Goal: Information Seeking & Learning: Learn about a topic

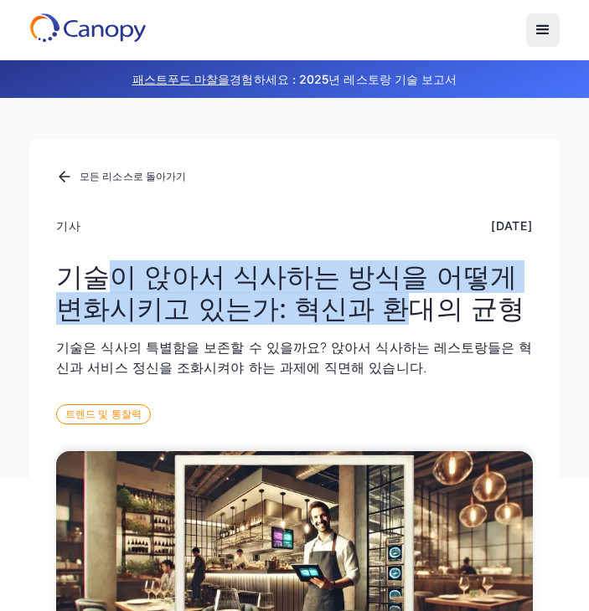
drag, startPoint x: 103, startPoint y: 290, endPoint x: 374, endPoint y: 299, distance: 271.4
click at [373, 299] on font "기술이 앉아서 식사하는 방식을 어떻게 변화시키고 있는가: 혁신과 환대의 균형" at bounding box center [290, 292] width 468 height 64
click at [374, 299] on font "기술이 앉아서 식사하는 방식을 어떻게 변화시키고 있는가: 혁신과 환대의 균형" at bounding box center [290, 292] width 468 height 64
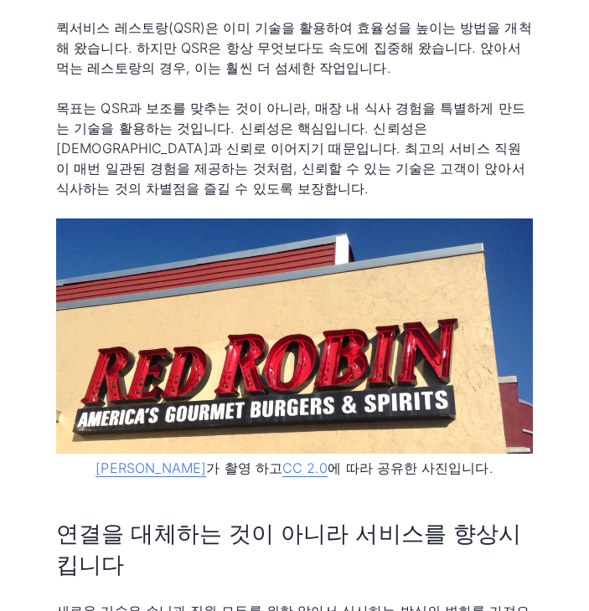
scroll to position [1339, 0]
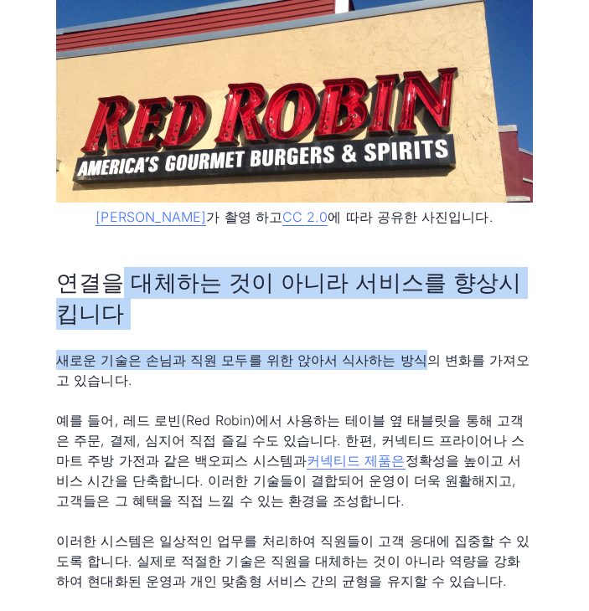
drag, startPoint x: 111, startPoint y: 245, endPoint x: 396, endPoint y: 290, distance: 288.2
click at [396, 290] on div "환대와 효율성의 만남 주문 없이 좋아하는 음료가 나오고, 결제도 간편하며, 서버는 당신의 경험을 더욱 특별하게 만들어 줄 시간을 가질 수 있는…" at bounding box center [294, 303] width 476 height 1766
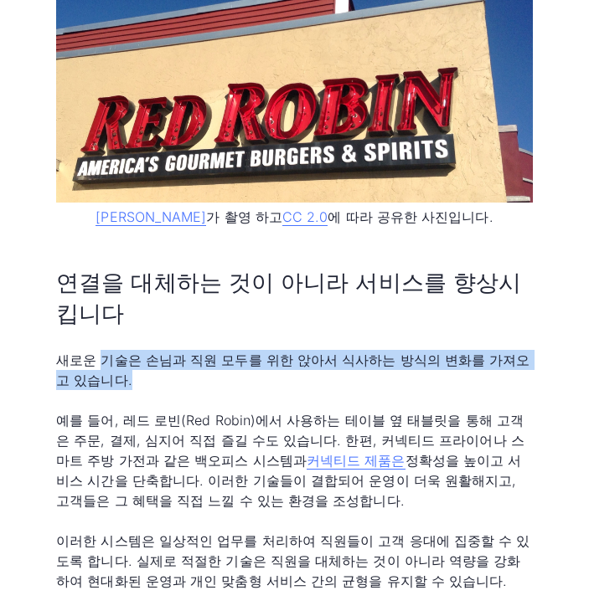
drag, startPoint x: 101, startPoint y: 326, endPoint x: 218, endPoint y: 325, distance: 117.2
click at [191, 350] on p "새로운 기술은 손님과 직원 모두를 위한 앉아서 식사하는 방식의 변화를 가져오고 있습니다." at bounding box center [294, 370] width 476 height 40
click at [221, 352] on font "새로운 기술은 손님과 직원 모두를 위한 앉아서 식사하는 방식의 변화를 가져오고 있습니다." at bounding box center [292, 370] width 473 height 37
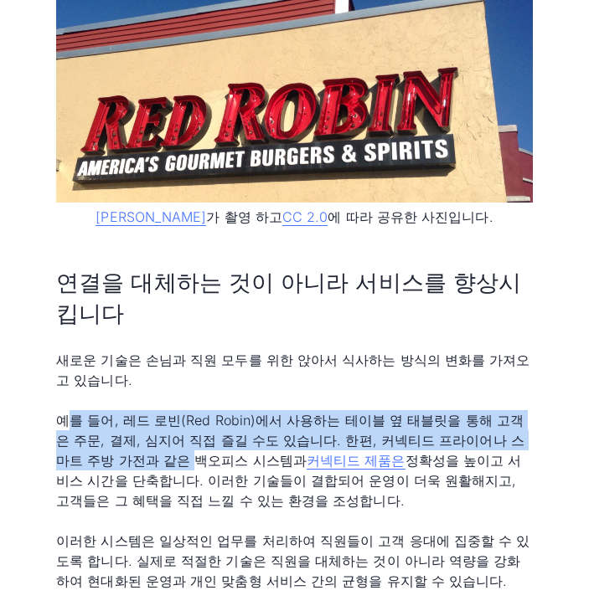
drag, startPoint x: 64, startPoint y: 373, endPoint x: 118, endPoint y: 424, distance: 74.6
click at [118, 424] on font "예를 들어, 레드 로빈(Red Robin)에서 사용하는 테이블 옆 태블릿을 통해 고객은 주문, 결제, 심지어 직접 즐길 수도 있습니다. 한편,…" at bounding box center [290, 440] width 468 height 57
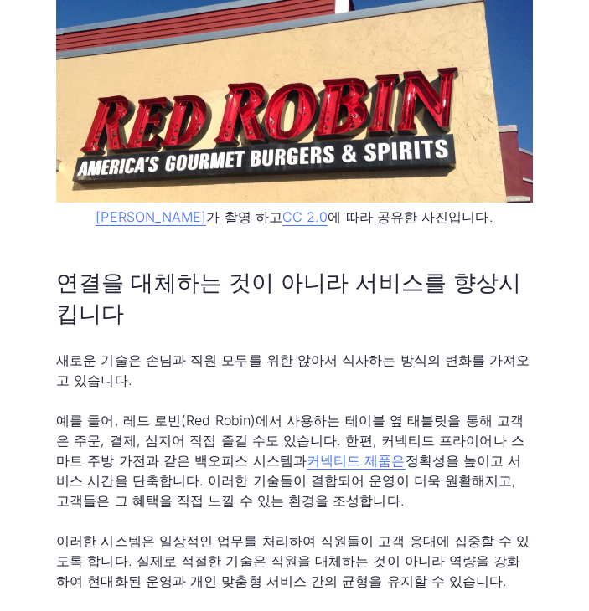
drag, startPoint x: 475, startPoint y: 426, endPoint x: 494, endPoint y: 458, distance: 37.2
click at [495, 458] on p "예를 들어, 레드 로빈(Red Robin)에서 사용하는 테이블 옆 태블릿을 통해 고객은 주문, 결제, 심지어 직접 즐길 수도 있습니다. 한편,…" at bounding box center [294, 460] width 476 height 100
click at [494, 458] on p "예를 들어, 레드 로빈(Red Robin)에서 사용하는 테이블 옆 태블릿을 통해 고객은 주문, 결제, 심지어 직접 즐길 수도 있습니다. 한편,…" at bounding box center [294, 460] width 476 height 100
drag, startPoint x: 450, startPoint y: 460, endPoint x: 74, endPoint y: 449, distance: 376.1
click at [74, 449] on p "예를 들어, 레드 로빈(Red Robin)에서 사용하는 테이블 옆 태블릿을 통해 고객은 주문, 결제, 심지어 직접 즐길 수도 있습니다. 한편,…" at bounding box center [294, 460] width 476 height 100
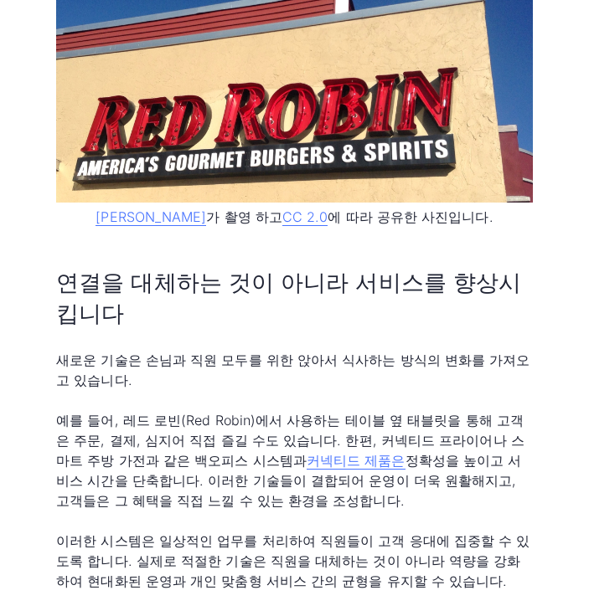
click at [73, 452] on font "정확성을 높이고 서비스 시간을 단축합니다. 이러한 기술들이 결합되어 운영이 더욱 원활해지고, 고객들은 그 혜택을 직접 느낄 수 있는 환경을 조…" at bounding box center [288, 480] width 465 height 57
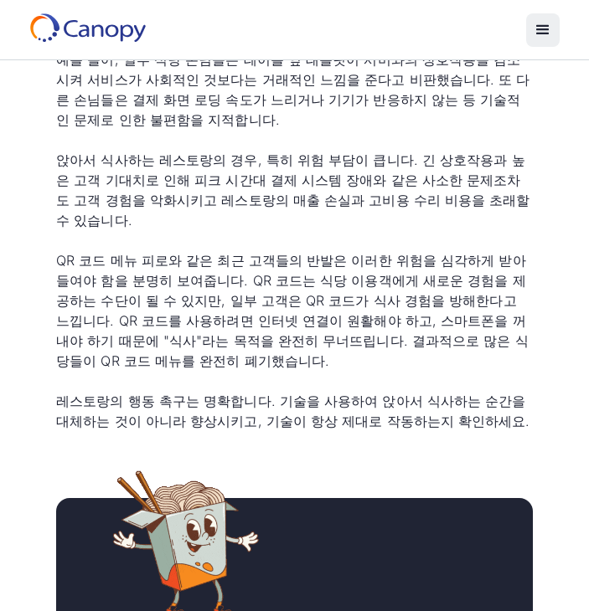
scroll to position [1925, 0]
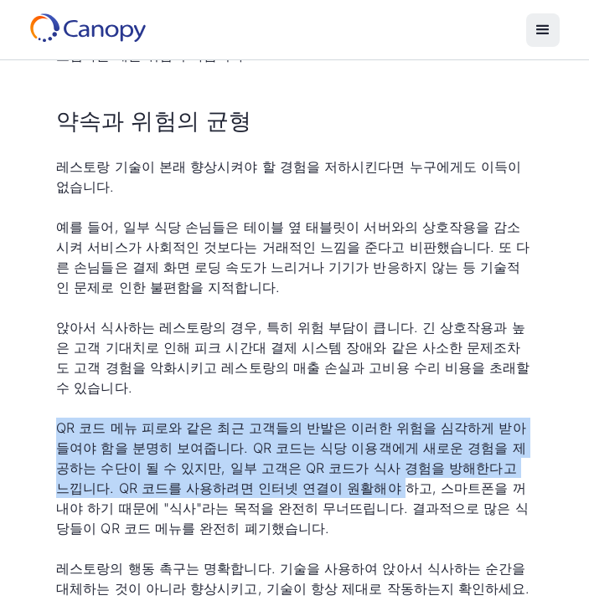
drag, startPoint x: 49, startPoint y: 366, endPoint x: 260, endPoint y: 432, distance: 221.1
click at [260, 432] on div "환대와 효율성의 만남 주문 없이 좋아하는 음료가 나오고, 결제도 간편하며, 서버는 당신의 경험을 더욱 특별하게 만들어 줄 시간을 가질 수 있는…" at bounding box center [294, 414] width 530 height 3776
click at [260, 432] on font "QR 코드 메뉴 피로와 같은 최근 고객들의 반발은 이러한 위험을 심각하게 받아들여야 함을 분명히 보여줍니다. QR 코드는 식당 이용객에게 새로…" at bounding box center [291, 477] width 471 height 117
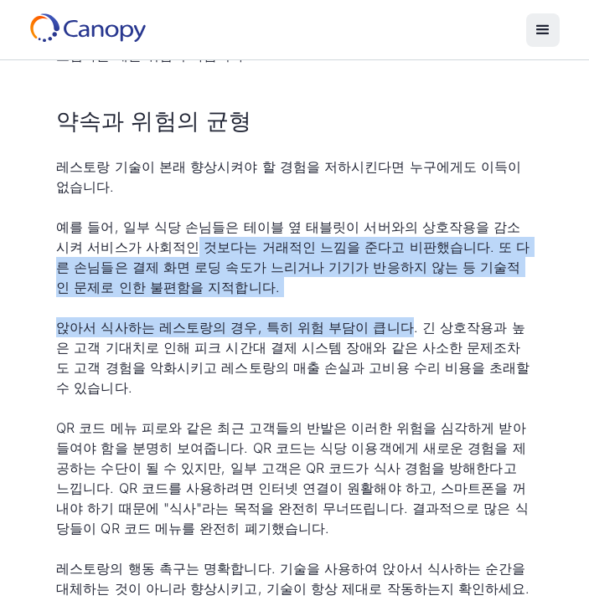
drag, startPoint x: 147, startPoint y: 201, endPoint x: 381, endPoint y: 262, distance: 241.4
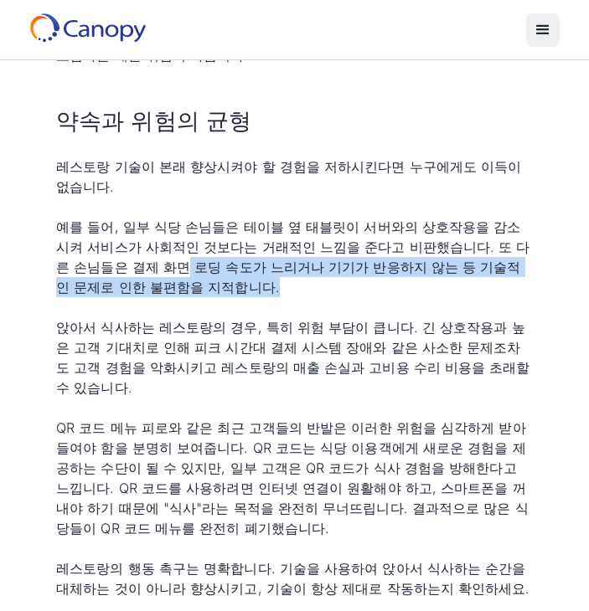
drag, startPoint x: 92, startPoint y: 229, endPoint x: 203, endPoint y: 239, distance: 111.0
click at [203, 239] on p "예를 들어, 일부 식당 손님들은 테이블 옆 태블릿이 서버와의 상호작용을 감소시켜 서비스가 사회적인 것보다는 거래적인 느낌을 준다고 비판했습니다…" at bounding box center [294, 257] width 476 height 80
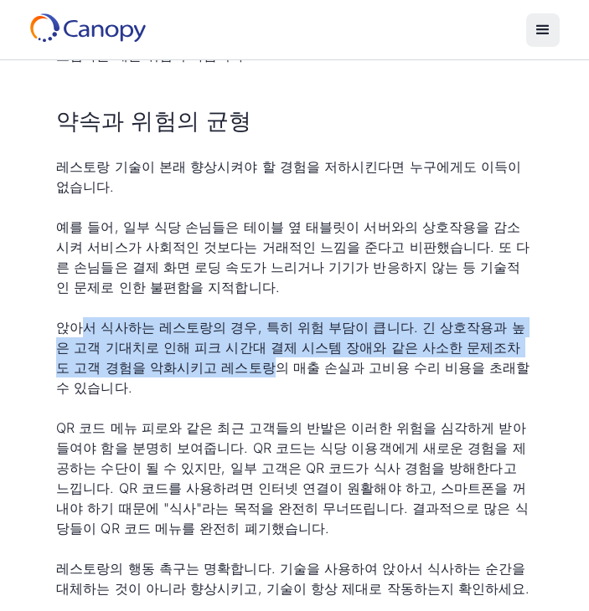
drag, startPoint x: 75, startPoint y: 282, endPoint x: 191, endPoint y: 342, distance: 131.0
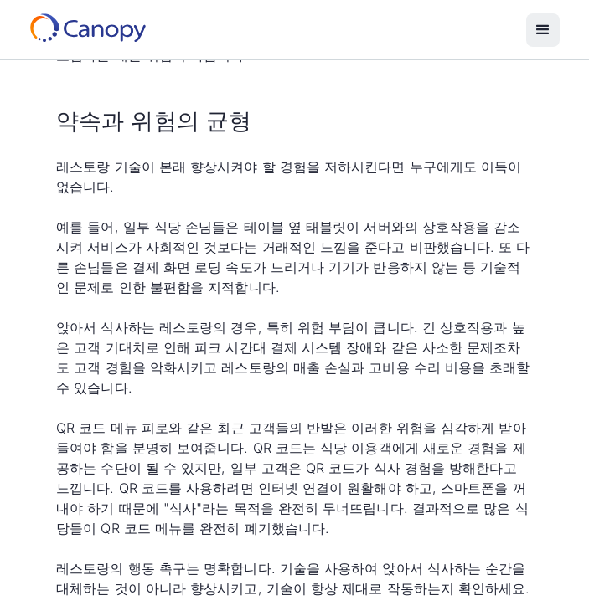
click at [233, 230] on font "예를 들어, 일부 식당 손님들은 테이블 옆 태블릿이 서버와의 상호작용을 감소시켜 서비스가 사회적인 것보다는 거래적인 느낌을 준다고 비판했습니다…" at bounding box center [292, 256] width 473 height 77
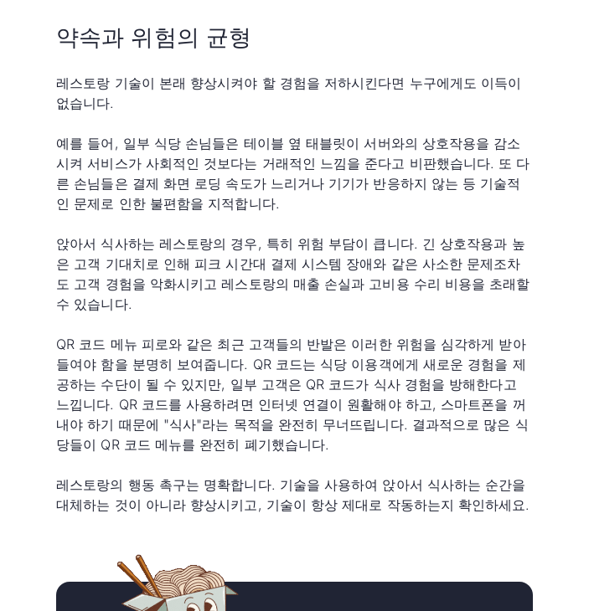
scroll to position [2093, 0]
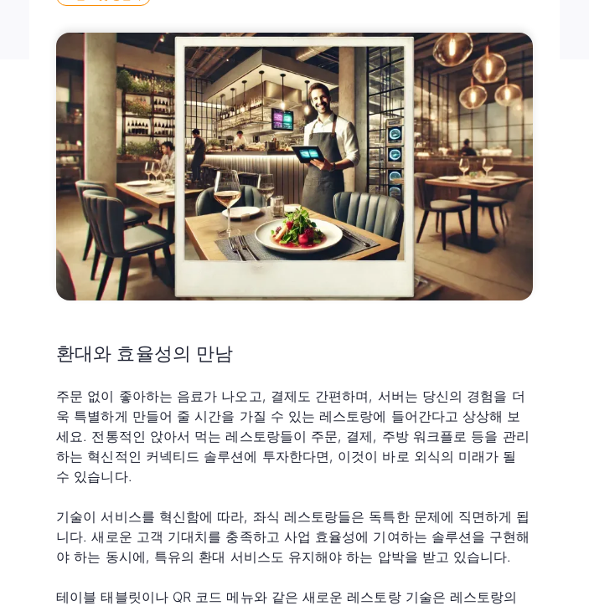
scroll to position [586, 0]
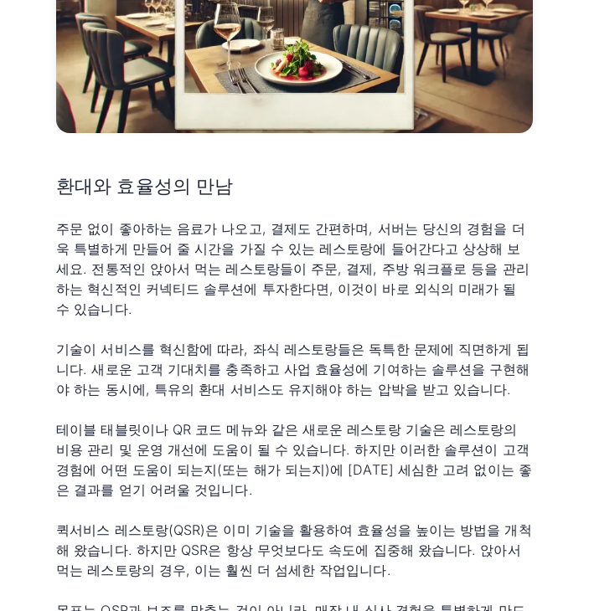
click at [313, 371] on font "기술이 서비스를 혁신함에 따라, 좌식 레스토랑들은 독특한 문제에 직면하게 됩니다. 새로운 고객 기대치를 충족하고 사업 효율성에 기여하는 솔루션…" at bounding box center [292, 369] width 473 height 57
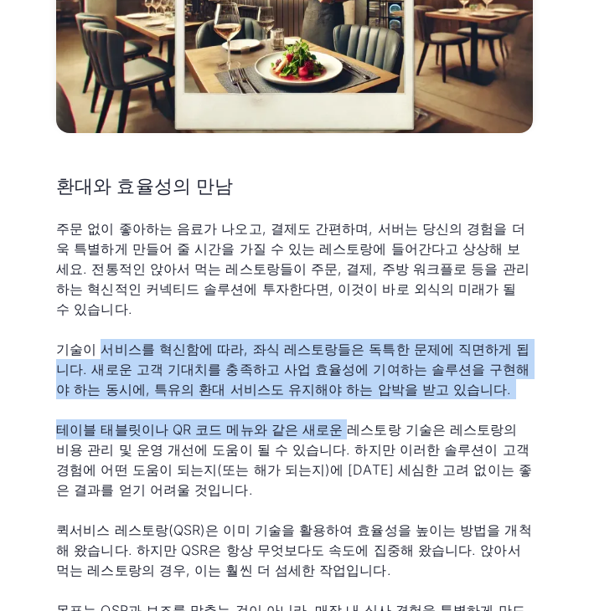
drag, startPoint x: 100, startPoint y: 337, endPoint x: 327, endPoint y: 404, distance: 236.5
click at [328, 421] on font "테이블 태블릿이나 QR 코드 메뉴와 같은 새로운 레스토랑 기술은 레스토랑의 비용 관리 및 운영 개선에 도움이 될 수 있습니다. 하지만 이러한 …" at bounding box center [294, 459] width 476 height 77
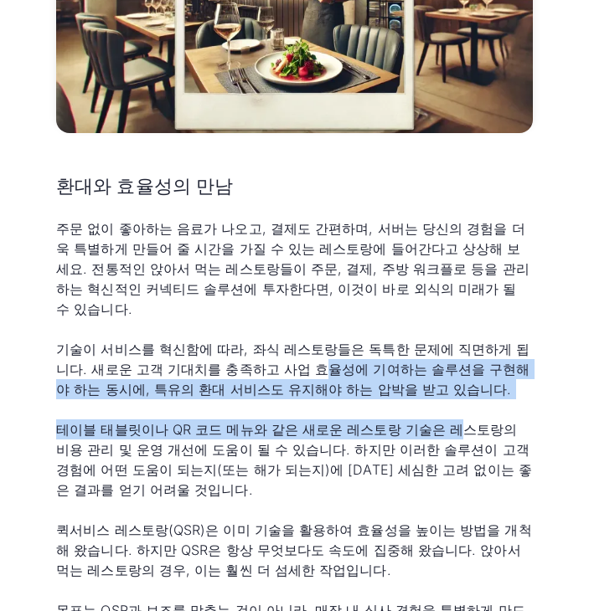
drag, startPoint x: 268, startPoint y: 342, endPoint x: 430, endPoint y: 383, distance: 167.5
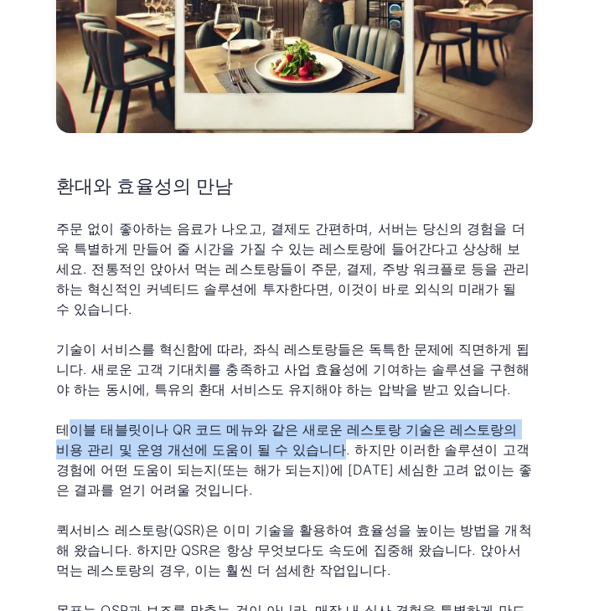
drag, startPoint x: 73, startPoint y: 411, endPoint x: 278, endPoint y: 427, distance: 205.7
click at [278, 427] on font "테이블 태블릿이나 QR 코드 메뉴와 같은 새로운 레스토랑 기술은 레스토랑의 비용 관리 및 운영 개선에 도움이 될 수 있습니다. 하지만 이러한 …" at bounding box center [294, 459] width 476 height 77
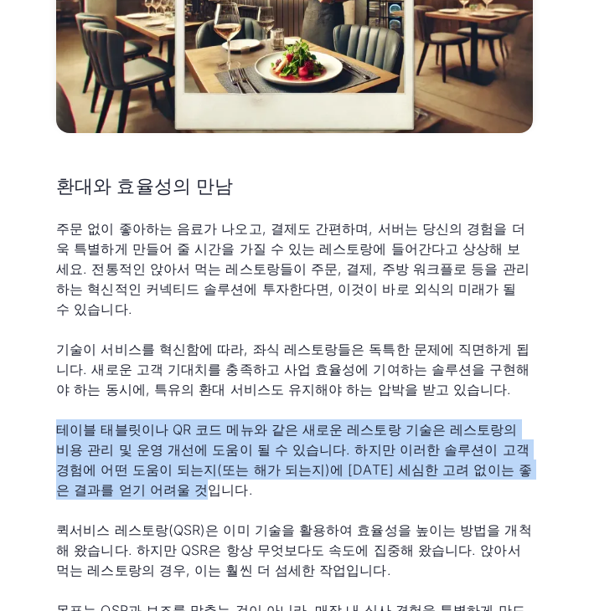
drag, startPoint x: 60, startPoint y: 408, endPoint x: 289, endPoint y: 472, distance: 237.5
click at [289, 472] on p "테이블 태블릿이나 QR 코드 메뉴와 같은 새로운 레스토랑 기술은 레스토랑의 비용 관리 및 운영 개선에 도움이 될 수 있습니다. 하지만 이러한 …" at bounding box center [294, 459] width 476 height 80
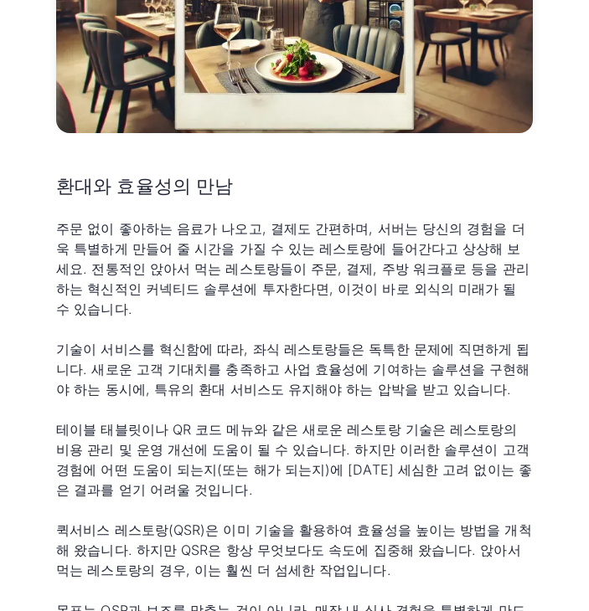
scroll to position [753, 0]
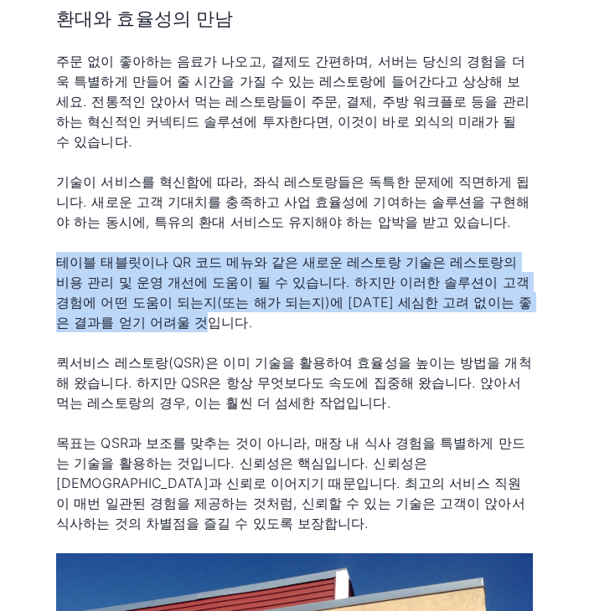
drag, startPoint x: 59, startPoint y: 246, endPoint x: 182, endPoint y: 303, distance: 134.8
click at [182, 303] on p "테이블 태블릿이나 QR 코드 메뉴와 같은 새로운 레스토랑 기술은 레스토랑의 비용 관리 및 운영 개선에 도움이 될 수 있습니다. 하지만 이러한 …" at bounding box center [294, 292] width 476 height 80
copy font "테이블 태블릿이나 QR 코드 메뉴와 같은 새로운 레스토랑 기술은 레스토랑의 비용 관리 및 운영 개선에 도움이 될 수 있습니다. 하지만 이러한 …"
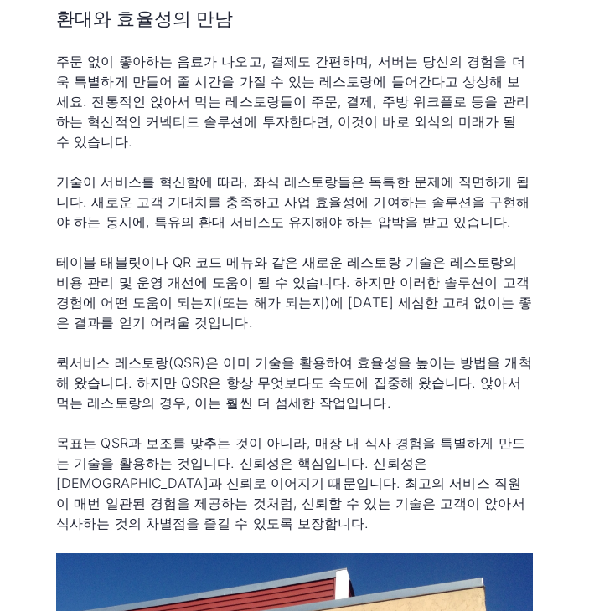
click at [379, 354] on font "퀵서비스 레스토랑(QSR)은 이미 기술을 활용하여 효율성을 높이는 방법을 개척해 왔습니다. 하지만 QSR은 항상 무엇보다도 속도에 집중해 왔습…" at bounding box center [293, 382] width 475 height 57
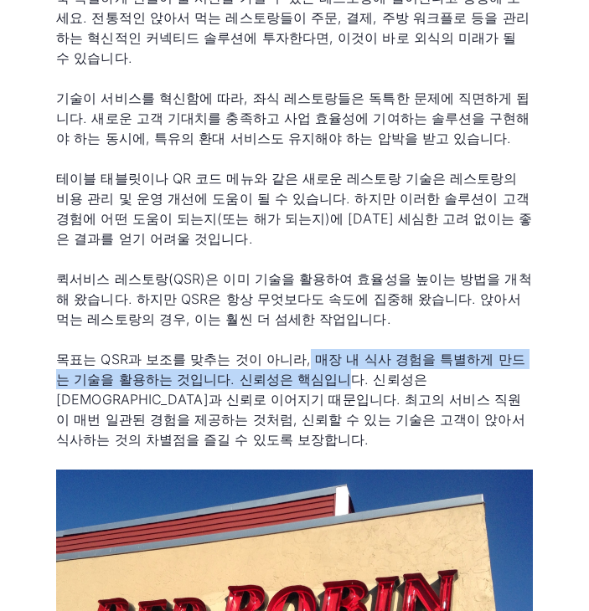
drag, startPoint x: 294, startPoint y: 342, endPoint x: 280, endPoint y: 367, distance: 27.7
click at [280, 367] on font "목표는 QSR과 보조를 맞추는 것이 아니라, 매장 내 식사 경험을 특별하게 만드는 기술을 활용하는 것입니다. 신뢰성은 핵심입니다. 신뢰성은 […" at bounding box center [290, 399] width 469 height 97
click at [280, 368] on p "목표는 QSR과 보조를 맞추는 것이 아니라, 매장 내 식사 경험을 특별하게 만드는 기술을 활용하는 것입니다. 신뢰성은 핵심입니다. 신뢰성은 […" at bounding box center [294, 399] width 476 height 100
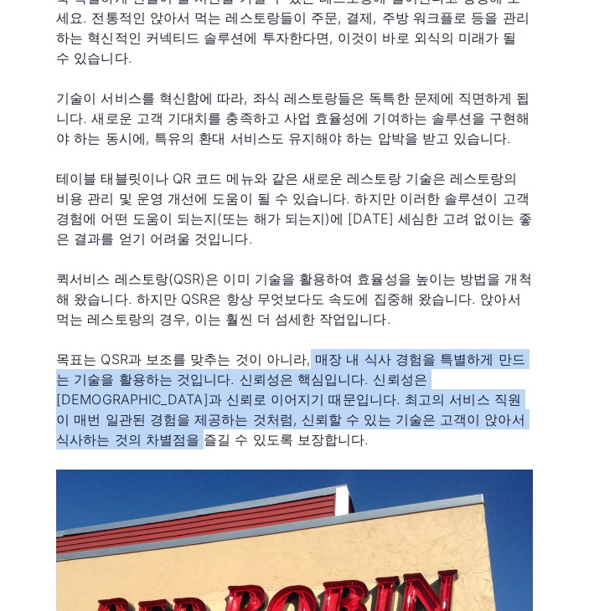
drag, startPoint x: 290, startPoint y: 340, endPoint x: 461, endPoint y: 393, distance: 179.0
click at [461, 393] on p "목표는 QSR과 보조를 맞추는 것이 아니라, 매장 내 식사 경험을 특별하게 만드는 기술을 활용하는 것입니다. 신뢰성은 핵심입니다. 신뢰성은 […" at bounding box center [294, 399] width 476 height 100
copy font "매장 내 식사 경험을 특별하게 만드는 기술을 활용하는 것입니다. 신뢰성은 핵심입니다. 신뢰성은 일관성과 신뢰로 이어지기 때문입니다. 최고의 서…"
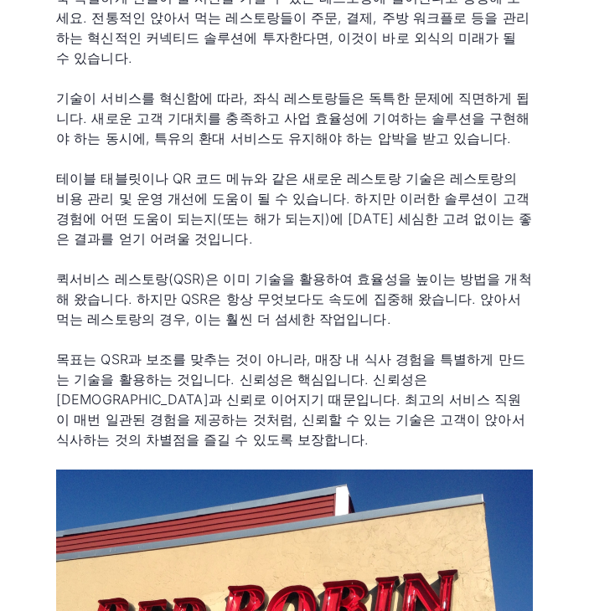
click at [249, 351] on font "목표는 QSR과 보조를 맞추는 것이 아니라, 매장 내 식사 경험을 특별하게 만드는 기술을 활용하는 것입니다. 신뢰성은 핵심입니다. 신뢰성은 […" at bounding box center [290, 399] width 469 height 97
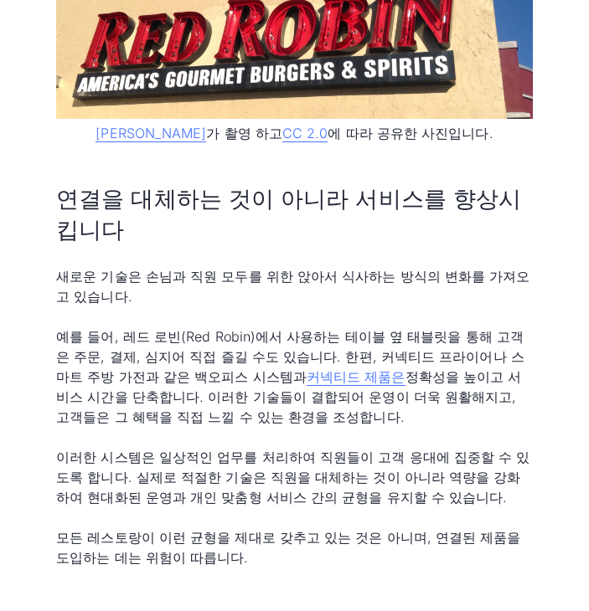
scroll to position [1591, 0]
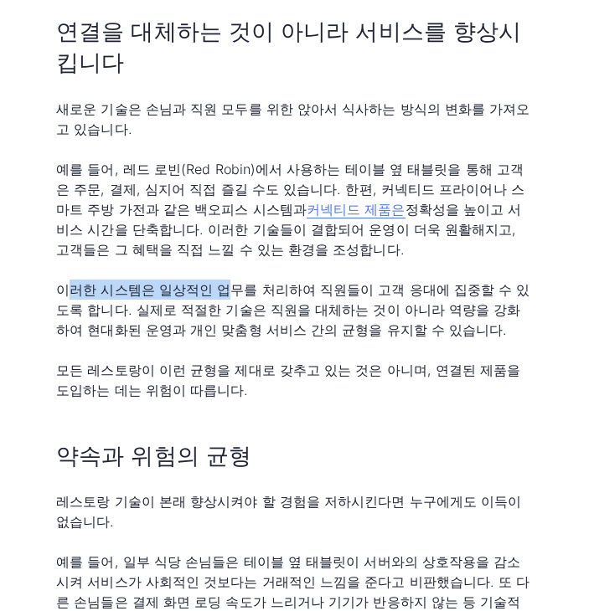
drag, startPoint x: 70, startPoint y: 257, endPoint x: 216, endPoint y: 258, distance: 145.7
click at [216, 280] on p "이러한 시스템은 일상적인 업무를 처리하여 직원들이 고객 응대에 집중할 수 있도록 합니다. 실제로 적절한 기술은 직원을 대체하는 것이 아니라 역…" at bounding box center [294, 310] width 476 height 60
click at [187, 281] on font "이러한 시스템은 일상적인 업무를 처리하여 직원들이 고객 응대에 집중할 수 있도록 합니다. 실제로 적절한 기술은 직원을 대체하는 것이 아니라 역…" at bounding box center [292, 309] width 473 height 57
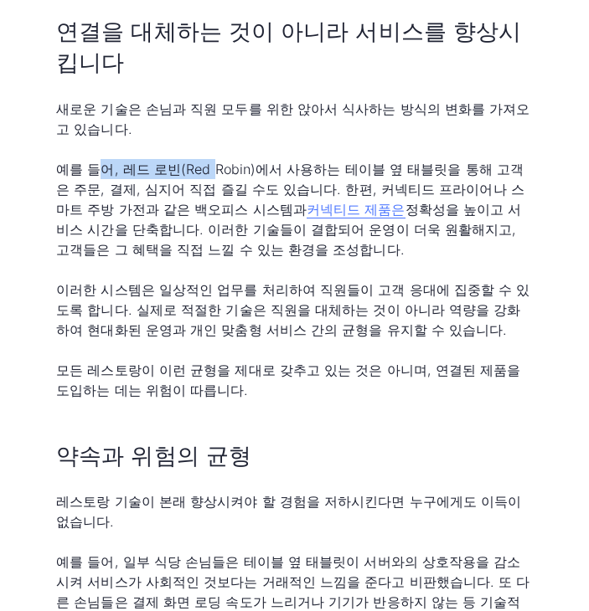
drag, startPoint x: 91, startPoint y: 131, endPoint x: 205, endPoint y: 135, distance: 113.9
click at [205, 161] on font "예를 들어, 레드 로빈(Red Robin)에서 사용하는 테이블 옆 태블릿을 통해 고객은 주문, 결제, 심지어 직접 즐길 수도 있습니다. 한편,…" at bounding box center [290, 189] width 468 height 57
drag, startPoint x: 134, startPoint y: 132, endPoint x: 248, endPoint y: 134, distance: 113.9
click at [248, 161] on font "예를 들어, 레드 로빈(Red Robin)에서 사용하는 테이블 옆 태블릿을 통해 고객은 주문, 결제, 심지어 직접 즐길 수도 있습니다. 한편,…" at bounding box center [290, 189] width 468 height 57
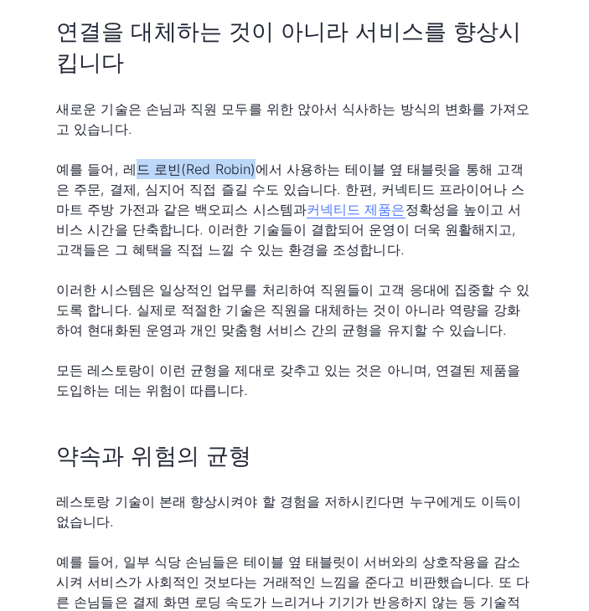
click at [248, 161] on font "예를 들어, 레드 로빈(Red Robin)에서 사용하는 테이블 옆 태블릿을 통해 고객은 주문, 결제, 심지어 직접 즐길 수도 있습니다. 한편,…" at bounding box center [290, 189] width 468 height 57
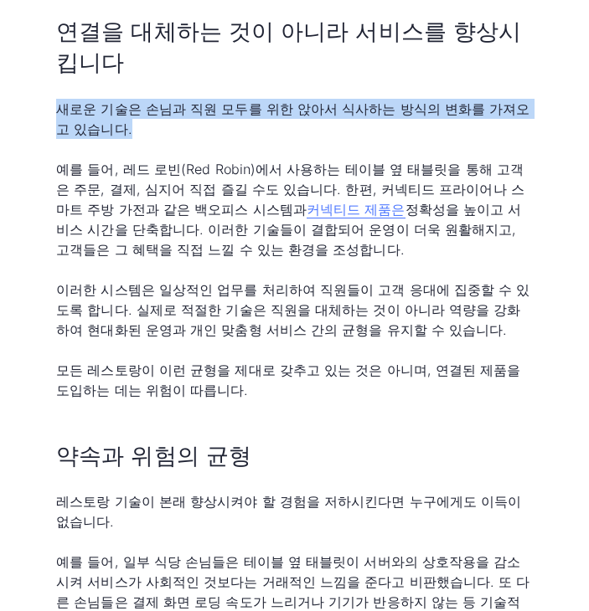
drag, startPoint x: 61, startPoint y: 74, endPoint x: 151, endPoint y: 83, distance: 90.0
click at [151, 99] on p "새로운 기술은 손님과 직원 모두를 위한 앉아서 식사하는 방식의 변화를 가져오고 있습니다." at bounding box center [294, 119] width 476 height 40
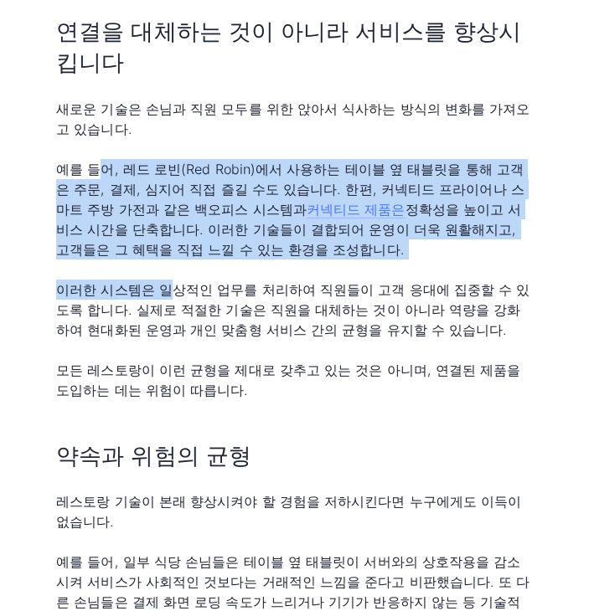
drag, startPoint x: 91, startPoint y: 129, endPoint x: 157, endPoint y: 224, distance: 116.1
click at [157, 224] on div "환대와 효율성의 만남 주문 없이 좋아하는 음료가 나오고, 결제도 간편하며, 서버는 당신의 경험을 더욱 특별하게 만들어 줄 시간을 가질 수 있는…" at bounding box center [294, 52] width 476 height 1766
click at [157, 225] on div "환대와 효율성의 만남 주문 없이 좋아하는 음료가 나오고, 결제도 간편하며, 서버는 당신의 경험을 더욱 특별하게 만들어 줄 시간을 가질 수 있는…" at bounding box center [294, 52] width 476 height 1766
click at [152, 218] on p "예를 들어, 레드 로빈(Red Robin)에서 사용하는 테이블 옆 태블릿을 통해 고객은 주문, 결제, 심지어 직접 즐길 수도 있습니다. 한편,…" at bounding box center [294, 209] width 476 height 100
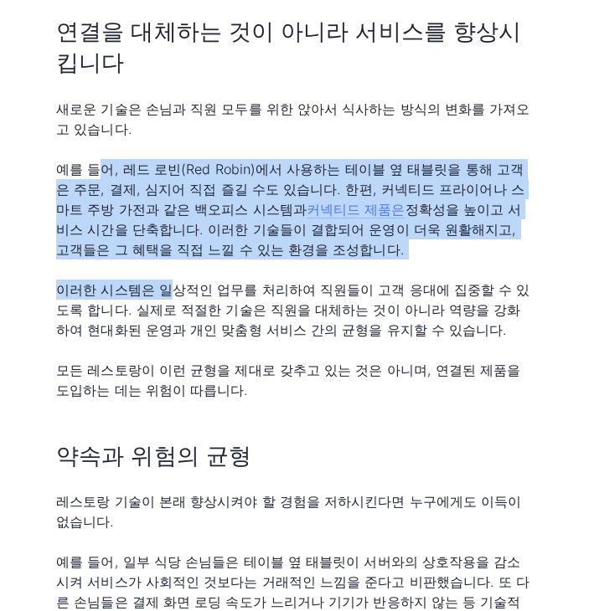
click at [152, 208] on font "정확성을 높이고 서비스 시간을 단축합니다. 이러한 기술들이 결합되어 운영이 더욱 원활해지고, 고객들은 그 혜택을 직접 느낄 수 있는 환경을 조…" at bounding box center [288, 229] width 465 height 57
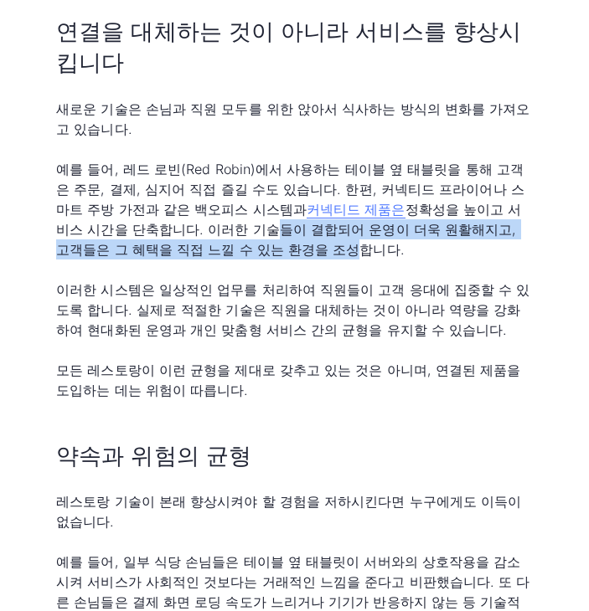
drag, startPoint x: 147, startPoint y: 180, endPoint x: 176, endPoint y: 201, distance: 36.0
click at [176, 201] on p "예를 들어, 레드 로빈(Red Robin)에서 사용하는 테이블 옆 태블릿을 통해 고객은 주문, 결제, 심지어 직접 즐길 수도 있습니다. 한편,…" at bounding box center [294, 209] width 476 height 100
click at [176, 201] on font "정확성을 높이고 서비스 시간을 단축합니다. 이러한 기술들이 결합되어 운영이 더욱 원활해지고, 고객들은 그 혜택을 직접 느낄 수 있는 환경을 조…" at bounding box center [288, 229] width 465 height 57
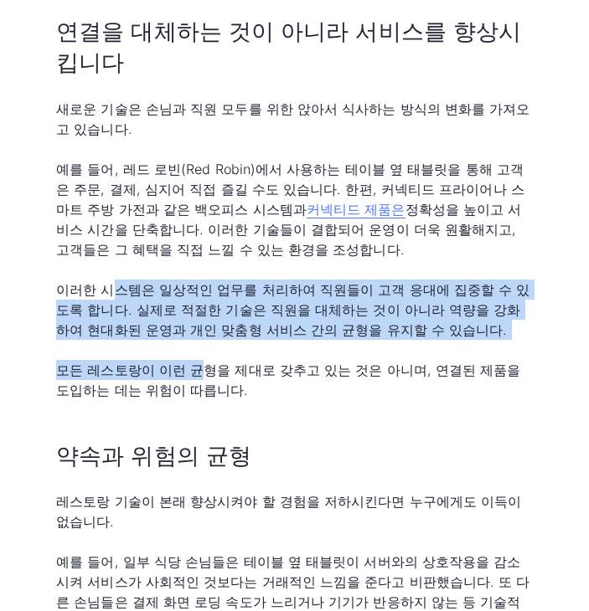
drag, startPoint x: 114, startPoint y: 248, endPoint x: 199, endPoint y: 332, distance: 119.6
click at [198, 332] on div "환대와 효율성의 만남 주문 없이 좋아하는 음료가 나오고, 결제도 간편하며, 서버는 당신의 경험을 더욱 특별하게 만들어 줄 시간을 가질 수 있는…" at bounding box center [294, 52] width 476 height 1766
click at [199, 362] on font "모든 레스토랑이 이런 균형을 제대로 갖추고 있는 것은 아니며, 연결된 제품을 도입하는 데는 위험이 따릅니다." at bounding box center [288, 380] width 464 height 37
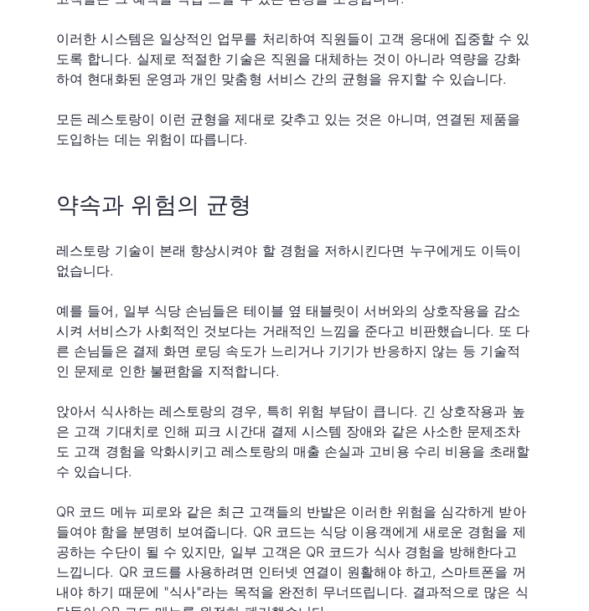
scroll to position [2093, 0]
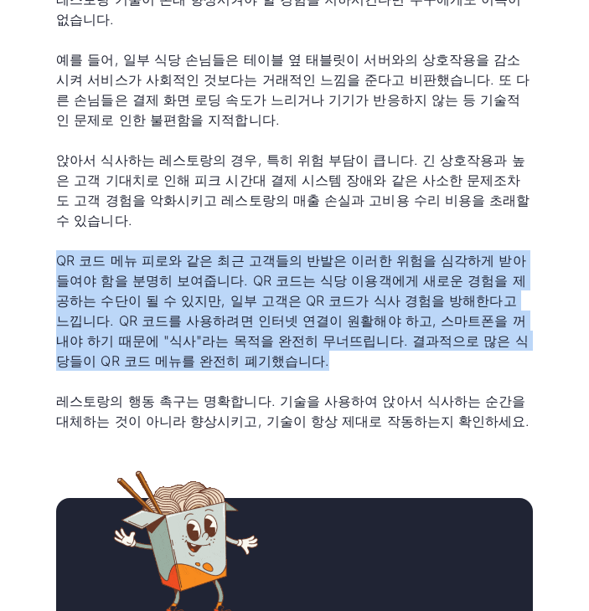
drag, startPoint x: 61, startPoint y: 208, endPoint x: 524, endPoint y: 310, distance: 474.1
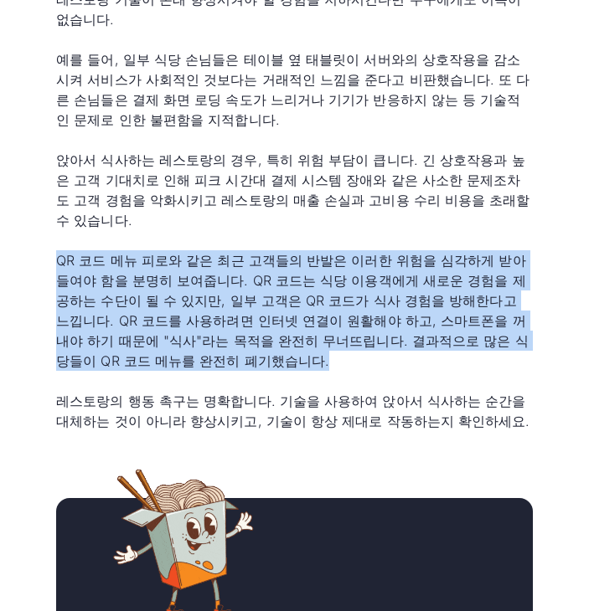
click at [524, 310] on p "QR 코드 메뉴 피로와 같은 최근 고객들의 반발은 이러한 위험을 심각하게 받아들여야 함을 분명히 보여줍니다. QR 코드는 식당 이용객에게 새로…" at bounding box center [294, 310] width 476 height 121
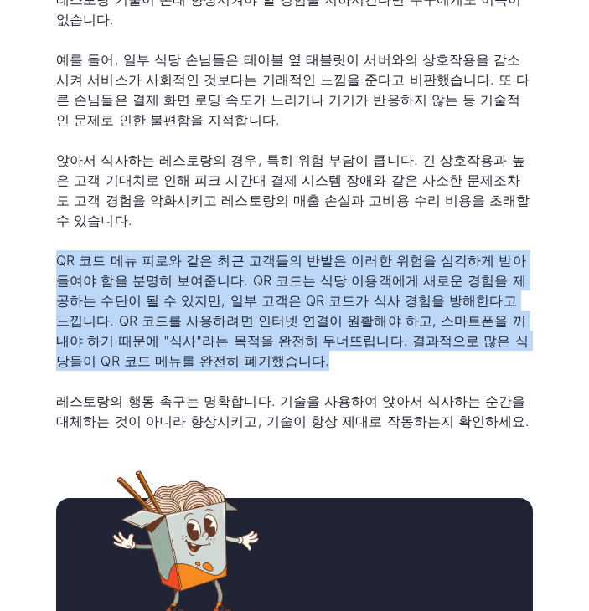
click at [524, 310] on p "QR 코드 메뉴 피로와 같은 최근 고객들의 반발은 이러한 위험을 심각하게 받아들여야 함을 분명히 보여줍니다. QR 코드는 식당 이용객에게 새로…" at bounding box center [294, 310] width 476 height 121
